Goal: Find specific page/section: Find specific page/section

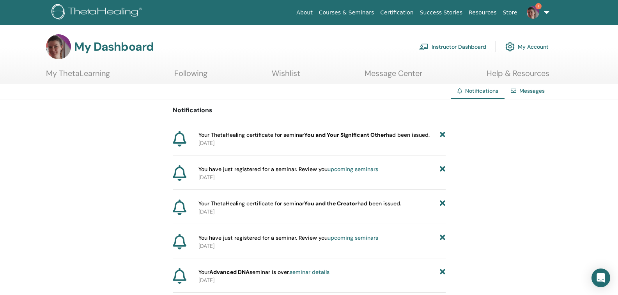
click at [382, 139] on span "Your ThetaHealing certificate for seminar You and Your Significant Other had be…" at bounding box center [314, 135] width 231 height 8
click at [531, 14] on img at bounding box center [533, 12] width 12 height 12
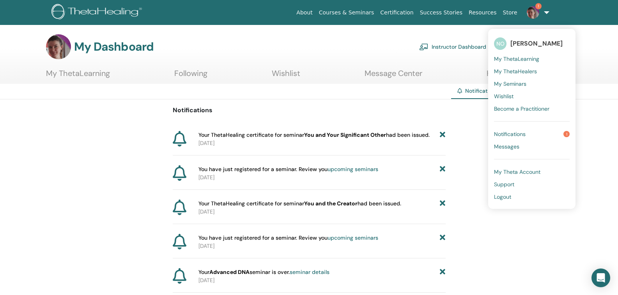
click at [505, 135] on span "Notifications" at bounding box center [510, 134] width 32 height 7
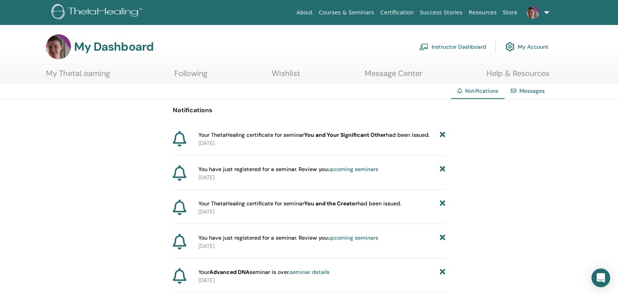
click at [544, 11] on link at bounding box center [537, 12] width 32 height 25
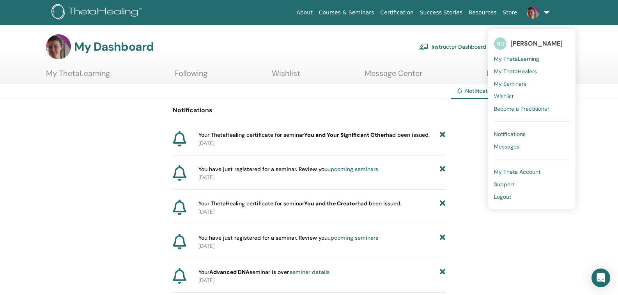
click at [521, 59] on span "My ThetaLearning" at bounding box center [516, 58] width 45 height 7
